Goal: Task Accomplishment & Management: Complete application form

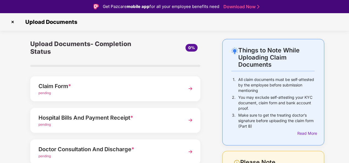
click at [58, 85] on div "Claim Form *" at bounding box center [108, 86] width 141 height 9
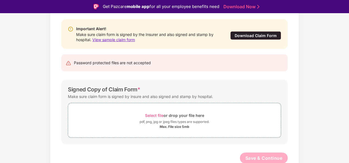
scroll to position [54, 0]
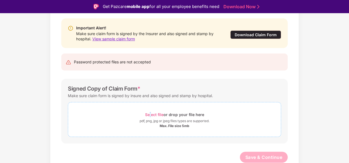
click at [149, 114] on span "Select file" at bounding box center [154, 114] width 18 height 5
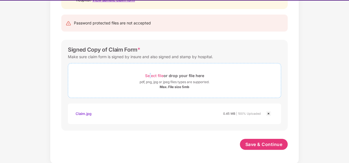
scroll to position [13, 0]
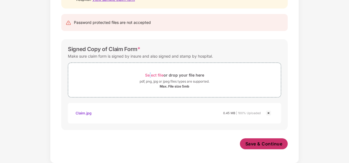
click at [277, 145] on span "Save & Continue" at bounding box center [263, 144] width 37 height 6
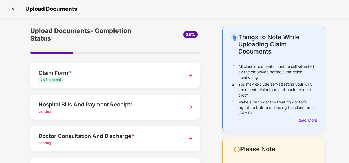
click at [127, 107] on div "Hospital Bills And Payment Receipt *" at bounding box center [108, 104] width 141 height 9
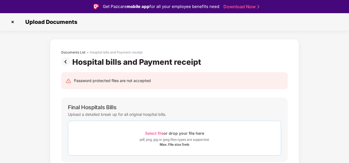
click at [160, 135] on span "Select file" at bounding box center [154, 133] width 18 height 5
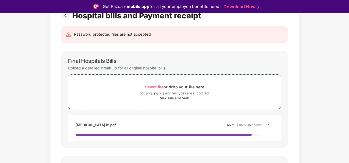
scroll to position [55, 0]
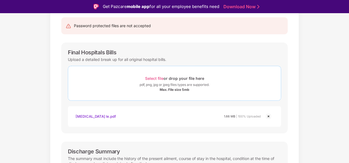
click at [148, 76] on span "Select file" at bounding box center [154, 78] width 18 height 5
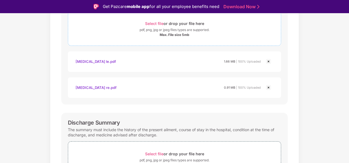
scroll to position [165, 0]
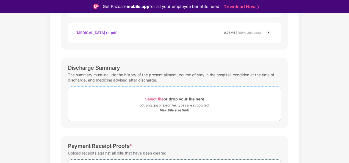
click at [162, 97] on span "Select file" at bounding box center [154, 99] width 18 height 5
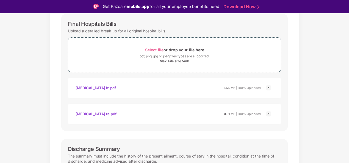
scroll to position [83, 0]
click at [268, 116] on img at bounding box center [268, 114] width 7 height 7
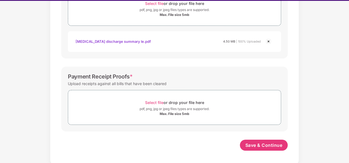
scroll to position [13, 0]
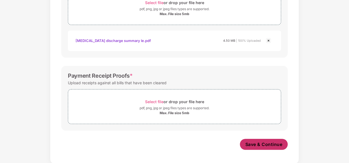
click at [254, 142] on span "Save & Continue" at bounding box center [263, 144] width 37 height 6
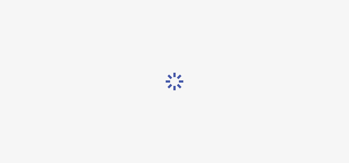
scroll to position [0, 0]
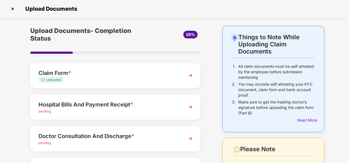
click at [126, 107] on div "Hospital Bills And Payment Receipt *" at bounding box center [108, 104] width 141 height 9
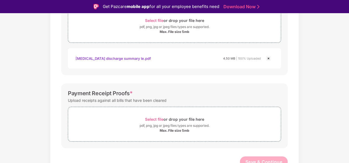
scroll to position [221, 0]
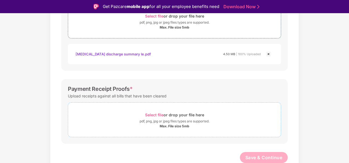
click at [157, 114] on span "Select file" at bounding box center [154, 115] width 18 height 5
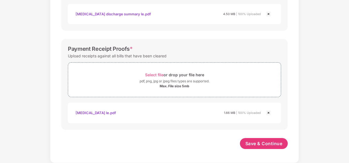
scroll to position [247, 0]
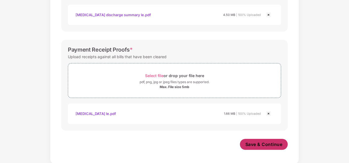
click at [276, 145] on span "Save & Continue" at bounding box center [263, 144] width 37 height 6
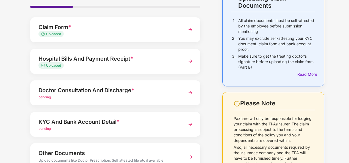
scroll to position [55, 0]
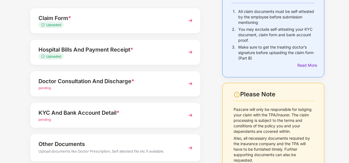
click at [49, 87] on span "pending" at bounding box center [44, 88] width 12 height 4
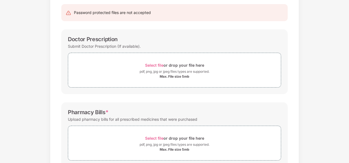
scroll to position [0, 0]
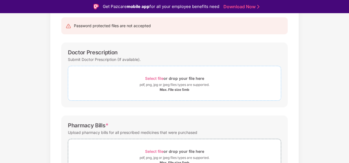
click at [162, 79] on span "Select file" at bounding box center [154, 78] width 18 height 5
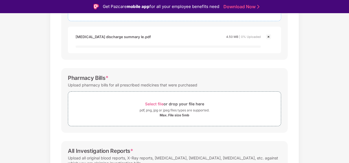
scroll to position [137, 0]
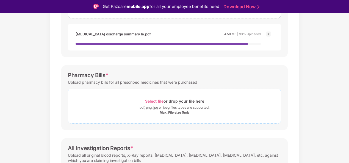
click at [153, 101] on span "Select file" at bounding box center [154, 101] width 18 height 5
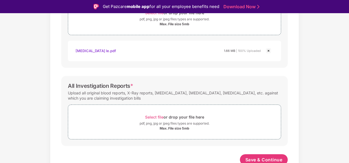
scroll to position [222, 0]
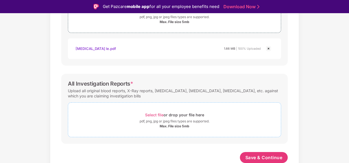
click at [152, 113] on span "Select file" at bounding box center [154, 115] width 18 height 5
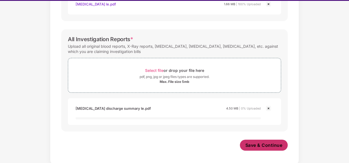
scroll to position [13, 0]
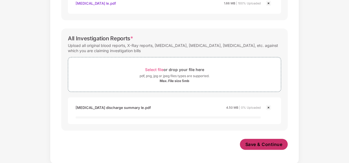
click at [272, 141] on span "Save & Continue" at bounding box center [263, 144] width 37 height 6
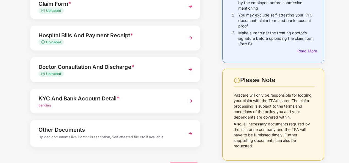
scroll to position [87, 0]
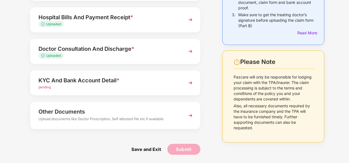
click at [43, 87] on span "pending" at bounding box center [44, 87] width 12 height 4
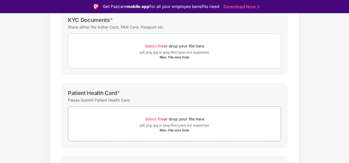
click at [151, 46] on span "Select file" at bounding box center [154, 46] width 18 height 5
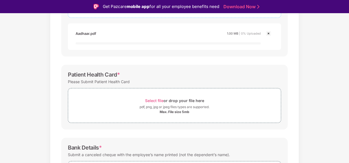
scroll to position [170, 0]
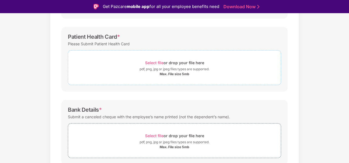
click at [152, 65] on div "Select file or drop your file here" at bounding box center [174, 62] width 59 height 7
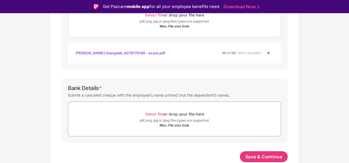
scroll to position [217, 0]
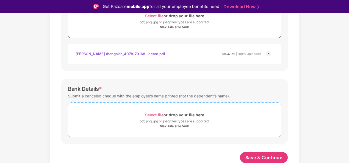
click at [155, 114] on span "Select file" at bounding box center [154, 115] width 18 height 5
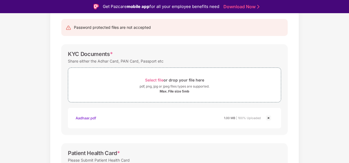
scroll to position [52, 0]
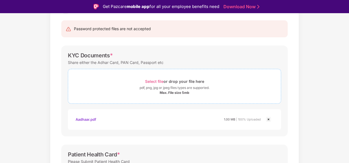
click at [161, 82] on span "Select file" at bounding box center [154, 81] width 18 height 5
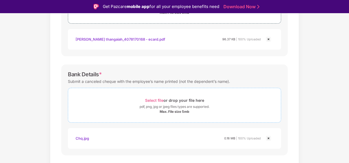
scroll to position [243, 0]
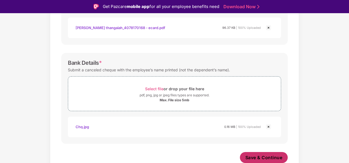
click at [259, 154] on button "Save & Continue" at bounding box center [264, 157] width 48 height 11
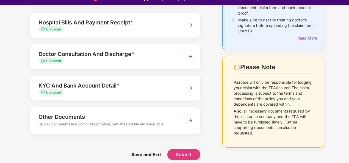
scroll to position [13, 0]
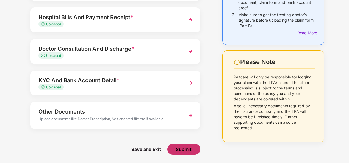
click at [180, 150] on span "Submit" at bounding box center [184, 149] width 16 height 6
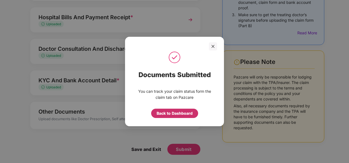
click at [172, 115] on div "Back to Dashboard" at bounding box center [175, 113] width 36 height 6
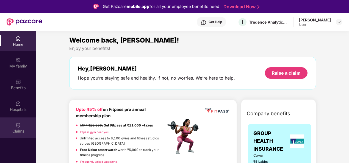
click at [22, 124] on div "Claims" at bounding box center [18, 128] width 36 height 21
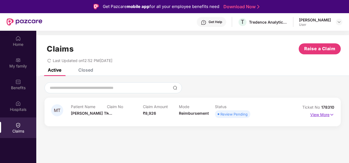
click at [330, 115] on img at bounding box center [331, 115] width 5 height 6
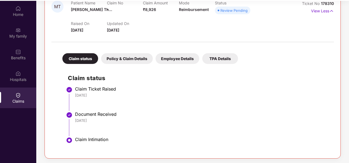
scroll to position [31, 0]
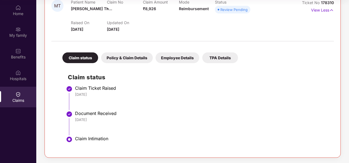
click at [125, 58] on div "Policy & Claim Details" at bounding box center [127, 57] width 52 height 11
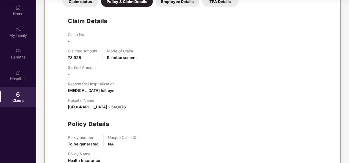
scroll to position [148, 0]
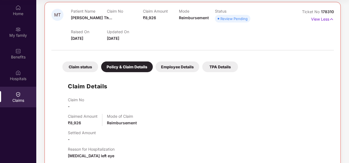
click at [174, 71] on div "Employee Details" at bounding box center [177, 67] width 44 height 11
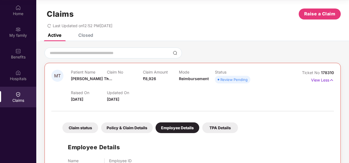
scroll to position [0, 0]
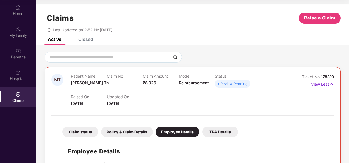
click at [221, 133] on div "TPA Details" at bounding box center [220, 132] width 36 height 11
